Goal: Use online tool/utility: Utilize a website feature to perform a specific function

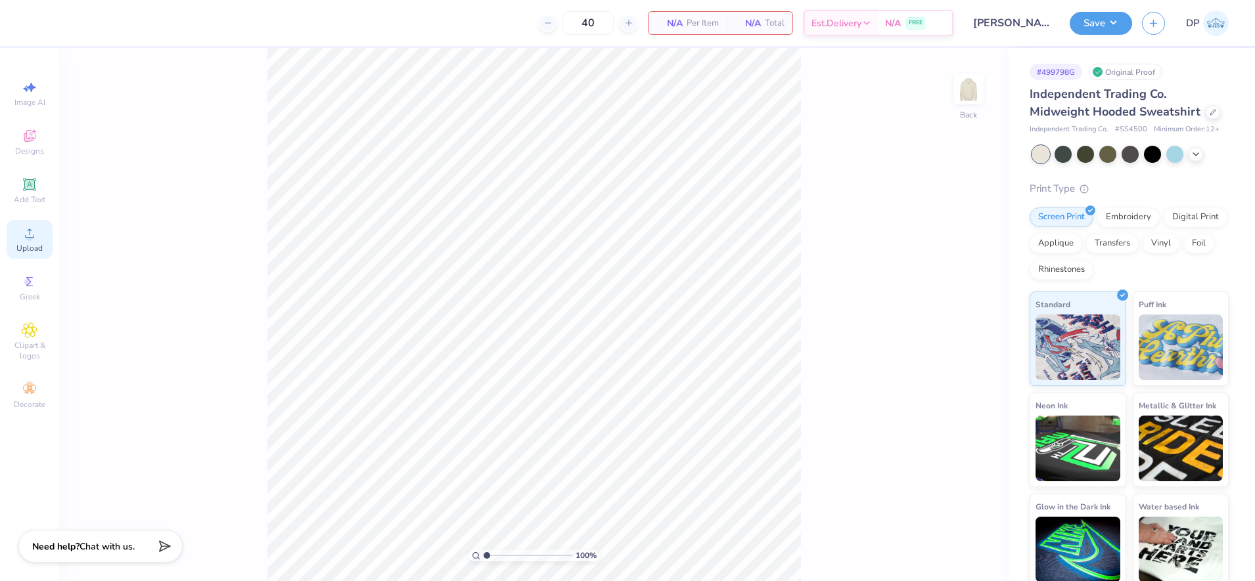
click at [32, 229] on icon at bounding box center [30, 233] width 16 height 16
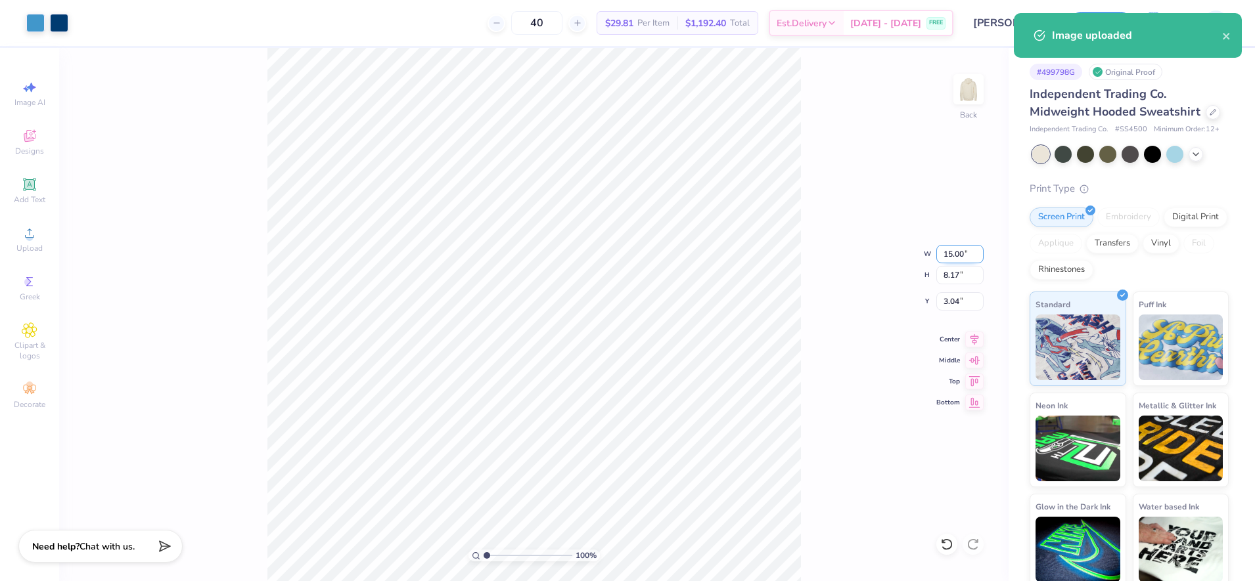
click at [960, 256] on input "15.00" at bounding box center [959, 254] width 47 height 18
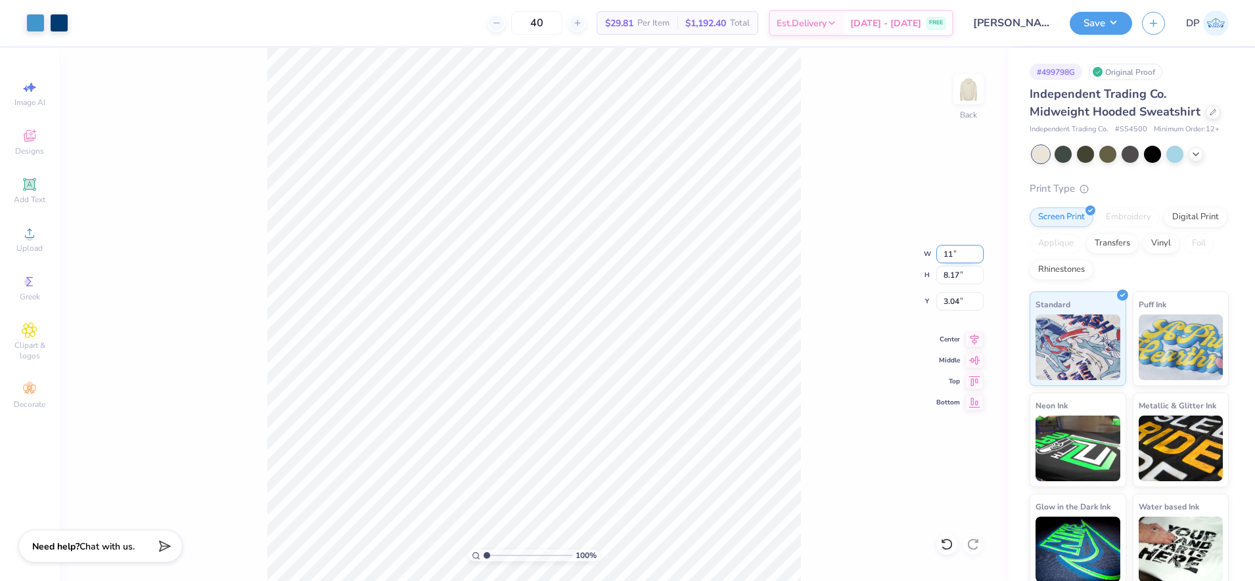
type input "11.00"
type input "5.99"
type input "4.13"
click at [966, 255] on input "11.00" at bounding box center [959, 254] width 47 height 18
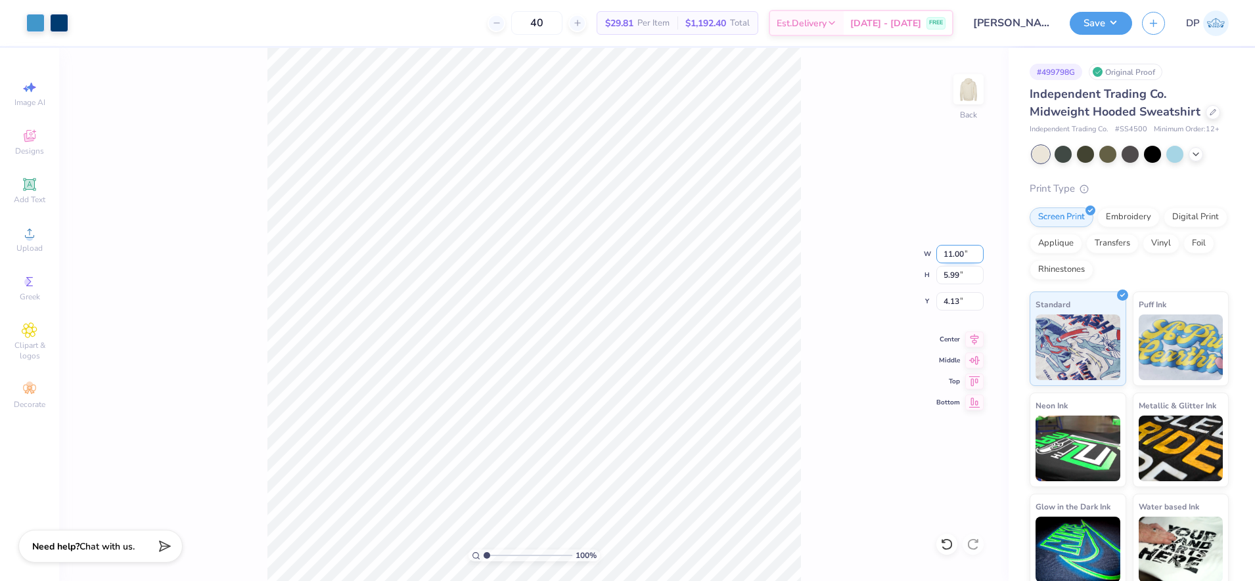
click at [962, 252] on input "11.00" at bounding box center [959, 254] width 47 height 18
type input "12.00"
type input "6.54"
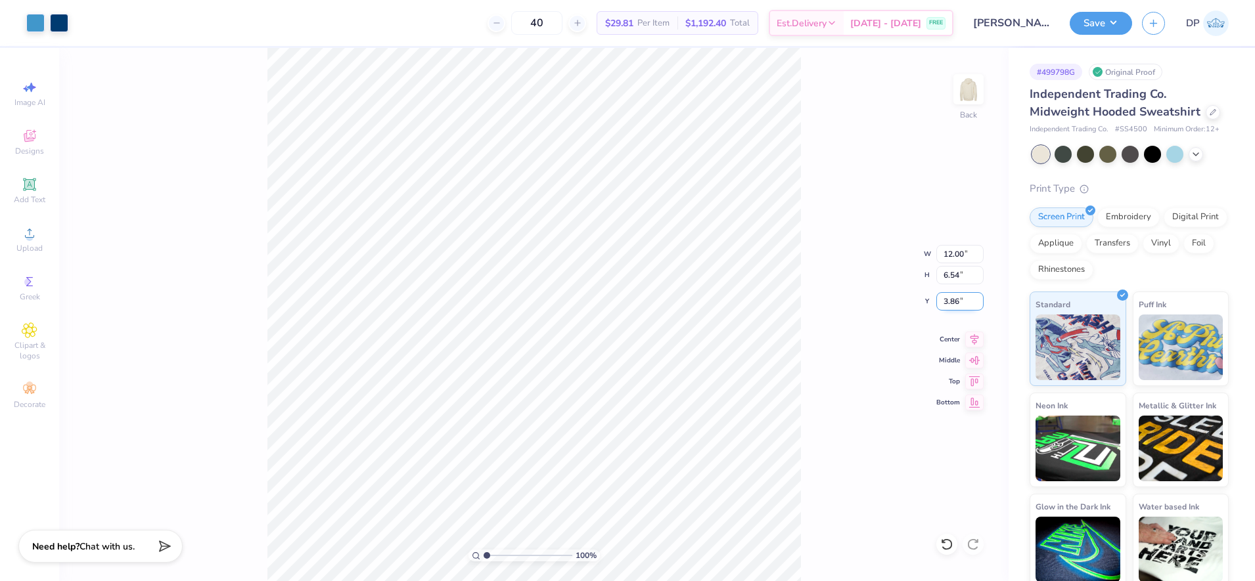
click at [944, 300] on input "3.86" at bounding box center [959, 301] width 47 height 18
type input "3.00"
click at [813, 147] on div "100 % Back W 12.00 12.00 " H 6.54 6.54 " Y 3.00 3.00 " Center Middle Top Bottom" at bounding box center [533, 314] width 949 height 533
click at [947, 86] on img at bounding box center [968, 89] width 53 height 53
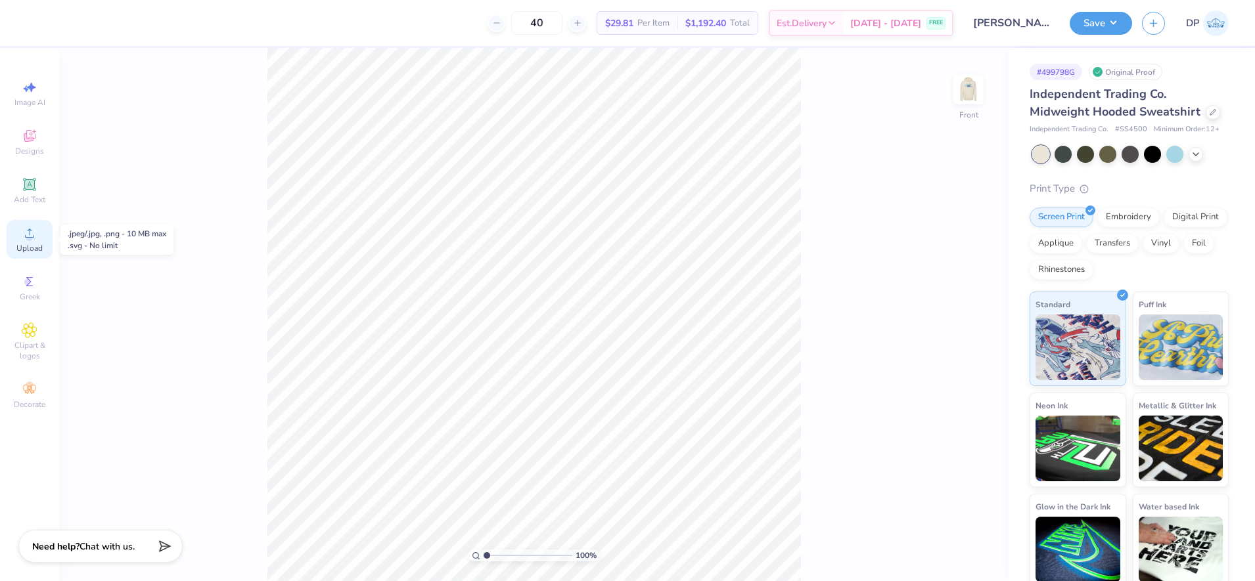
click at [44, 236] on div "Upload" at bounding box center [30, 239] width 46 height 39
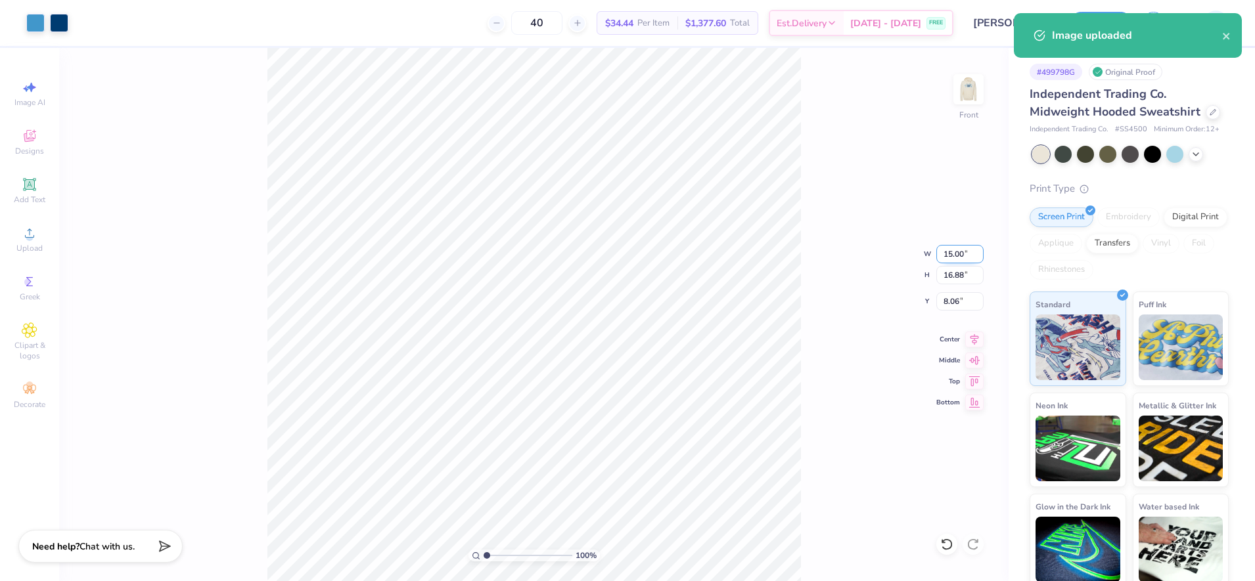
click at [949, 255] on input "15.00" at bounding box center [959, 254] width 47 height 18
type input "12.00"
type input "13.51"
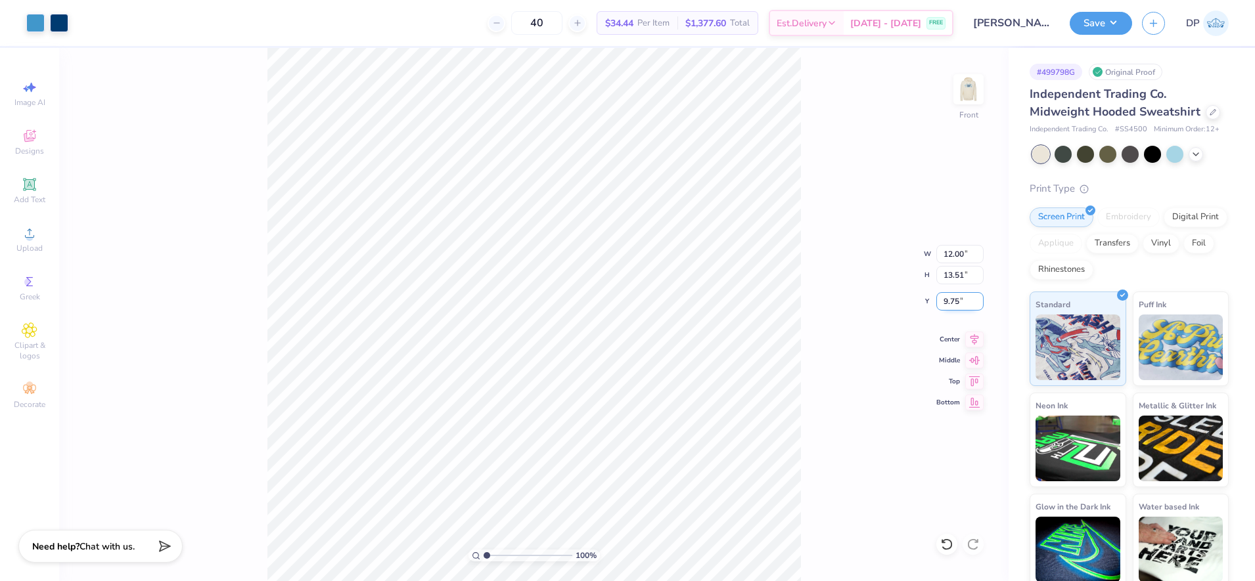
click at [958, 304] on input "9.75" at bounding box center [959, 301] width 47 height 18
type input "6.00"
click at [970, 91] on img at bounding box center [968, 89] width 53 height 53
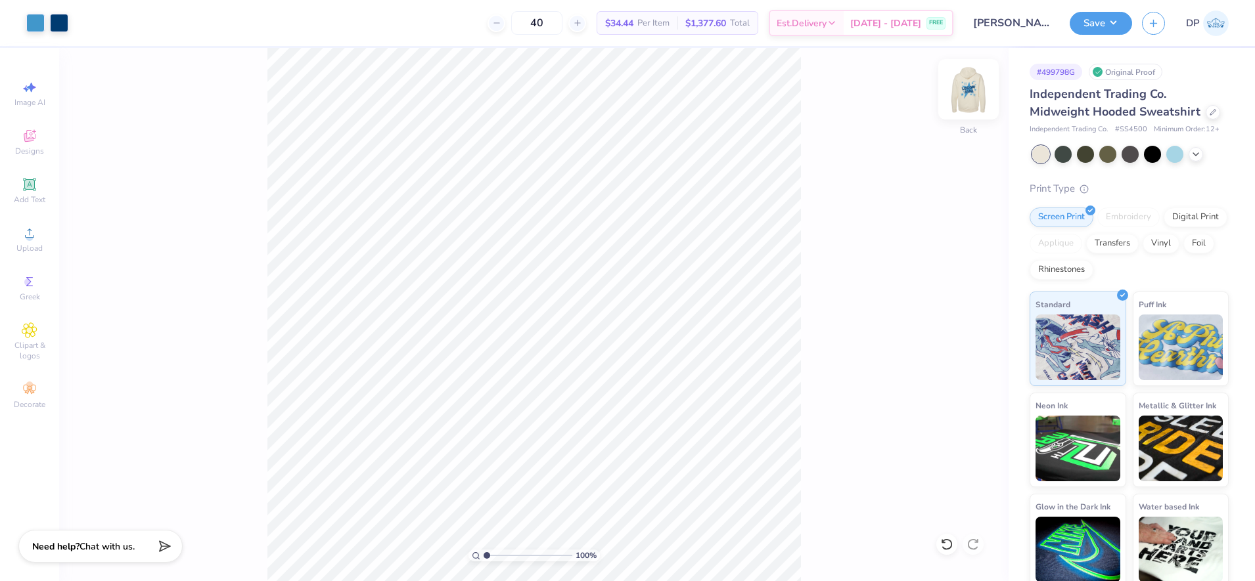
click at [972, 92] on img at bounding box center [968, 89] width 53 height 53
click at [972, 92] on img at bounding box center [968, 89] width 26 height 26
click at [1096, 21] on button "Save" at bounding box center [1100, 21] width 62 height 23
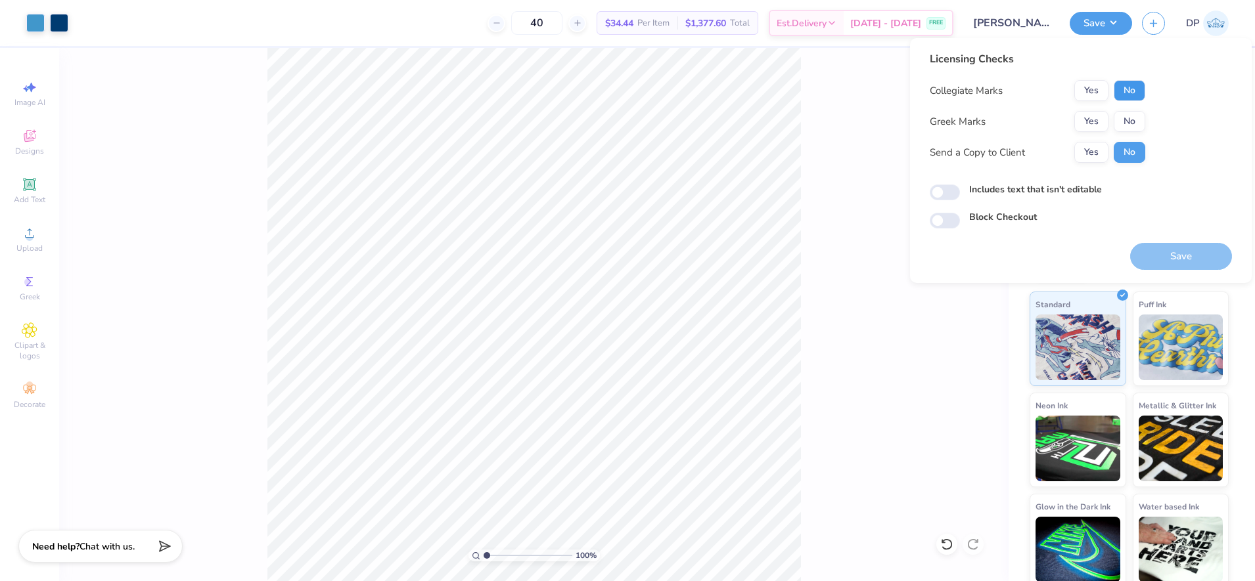
click at [1142, 86] on button "No" at bounding box center [1129, 90] width 32 height 21
click at [1138, 127] on button "No" at bounding box center [1129, 121] width 32 height 21
click at [1085, 135] on div "Collegiate Marks Yes No Greek Marks Yes No Send a Copy to Client Yes No" at bounding box center [1037, 121] width 215 height 83
click at [1088, 150] on button "Yes" at bounding box center [1091, 152] width 34 height 21
click at [1180, 258] on button "Save" at bounding box center [1181, 256] width 102 height 27
